Goal: Task Accomplishment & Management: Use online tool/utility

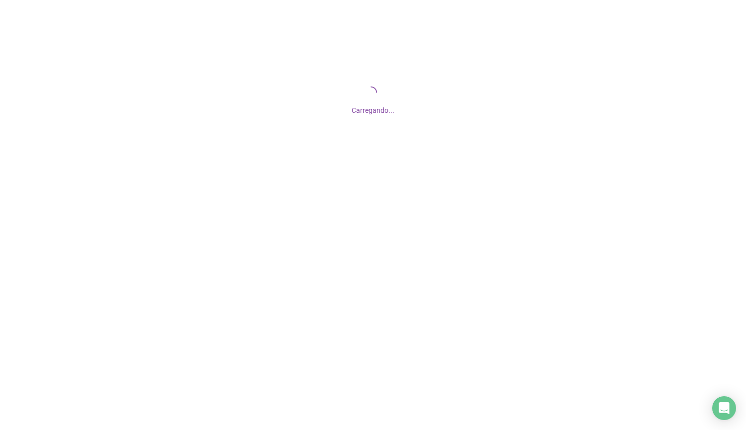
click at [380, 173] on div "Carregando..." at bounding box center [373, 99] width 746 height 199
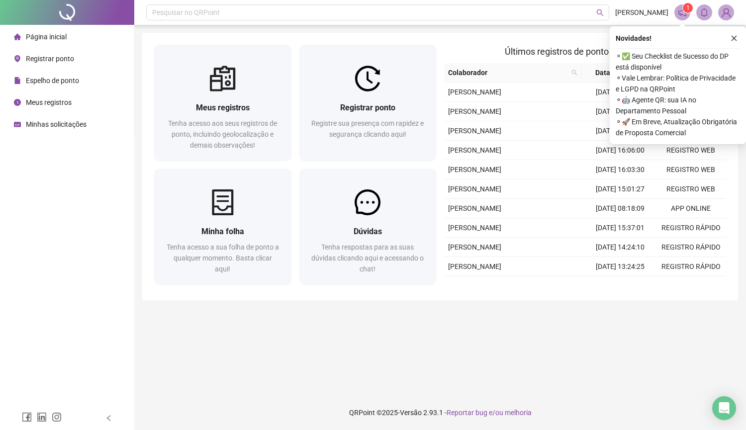
click at [730, 38] on button "button" at bounding box center [734, 38] width 12 height 12
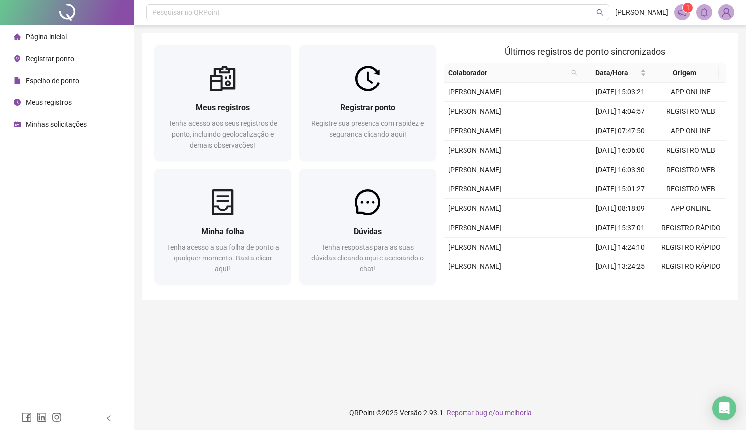
click at [62, 57] on span "Registrar ponto" at bounding box center [50, 59] width 48 height 8
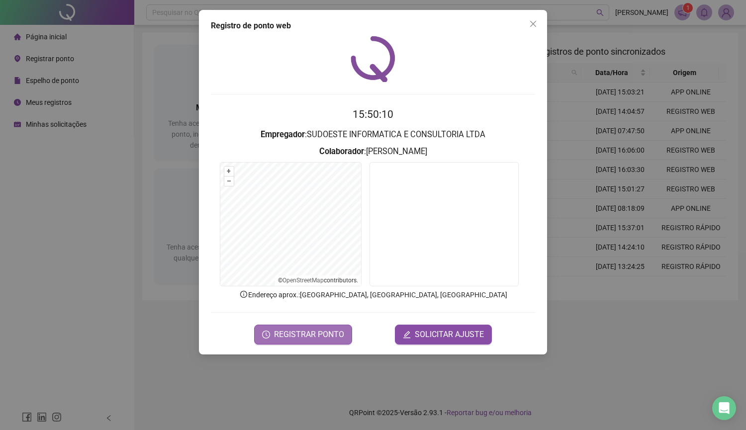
click at [316, 335] on span "REGISTRAR PONTO" at bounding box center [309, 335] width 70 height 12
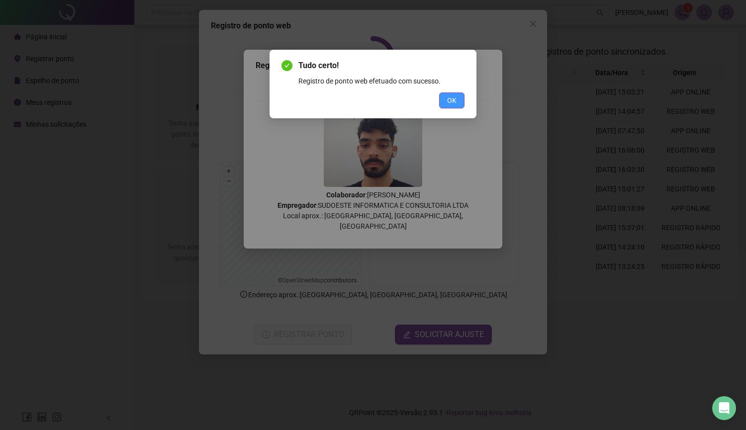
click at [447, 96] on span "OK" at bounding box center [451, 100] width 9 height 11
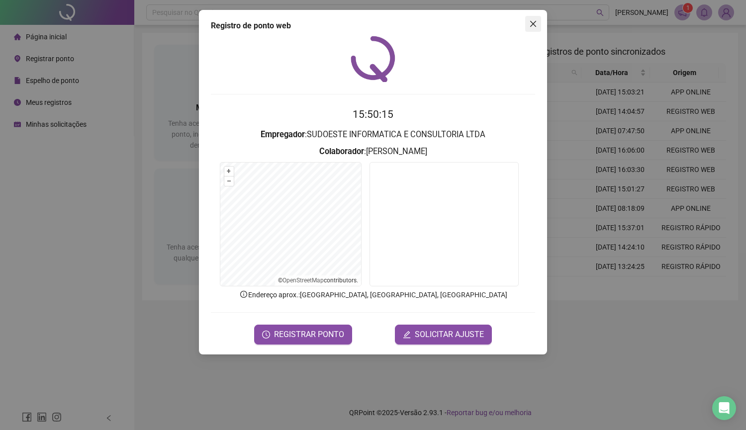
click at [529, 17] on button "Close" at bounding box center [533, 24] width 16 height 16
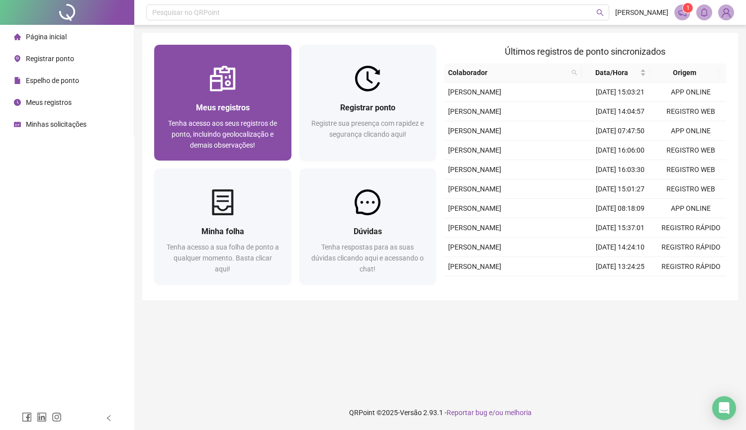
click at [204, 120] on span "Tenha acesso aos seus registros de ponto, incluindo geolocalização e demais obs…" at bounding box center [222, 134] width 109 height 30
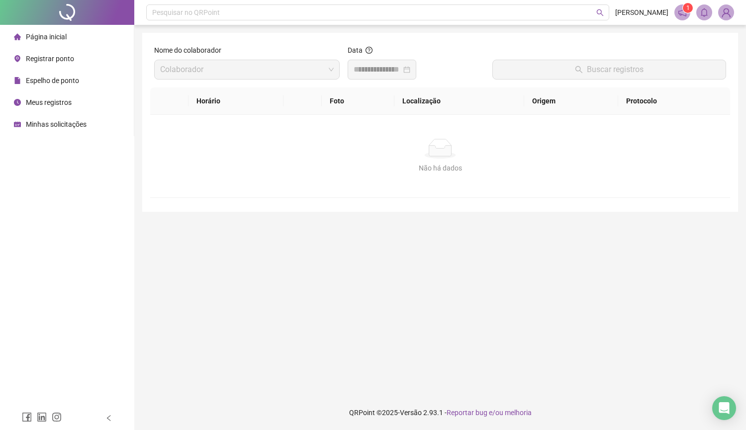
click at [204, 120] on div "Não há dados Não há dados" at bounding box center [440, 156] width 580 height 83
click at [410, 71] on div at bounding box center [381, 70] width 57 height 12
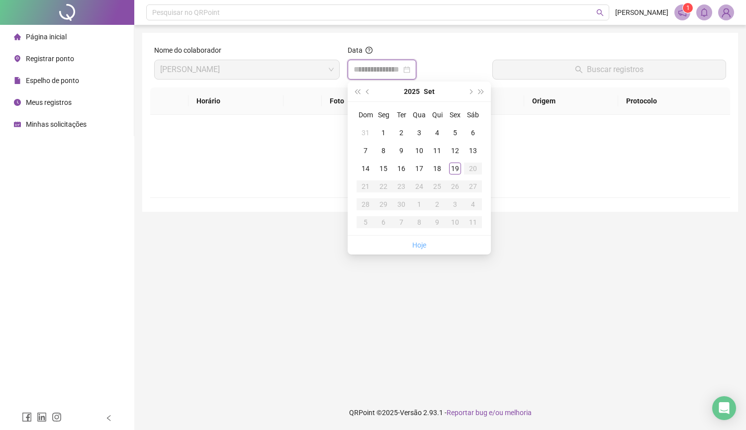
type input "**********"
click at [419, 243] on link "Hoje" at bounding box center [419, 245] width 14 height 8
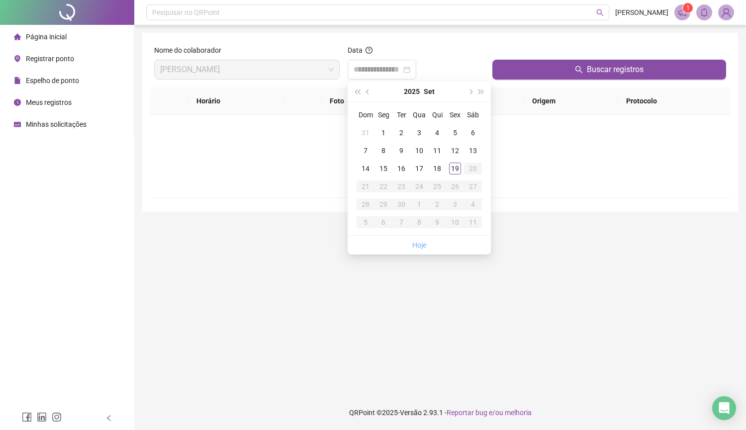
type input "**********"
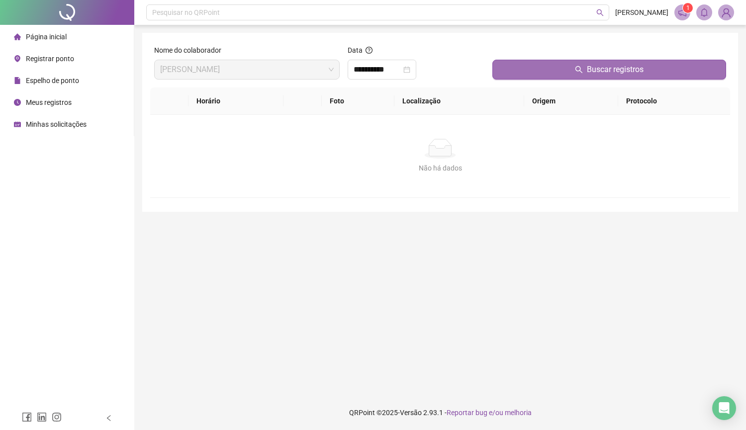
click at [588, 74] on span "Buscar registros" at bounding box center [615, 70] width 57 height 12
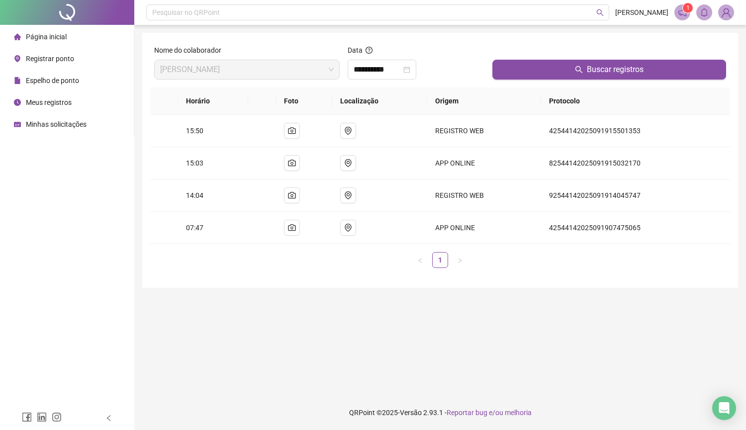
click at [677, 423] on footer "QRPoint © 2025 - Versão 2.93.1 - Reportar bug e/ou melhoria" at bounding box center [439, 412] width 611 height 35
